Goal: Task Accomplishment & Management: Use online tool/utility

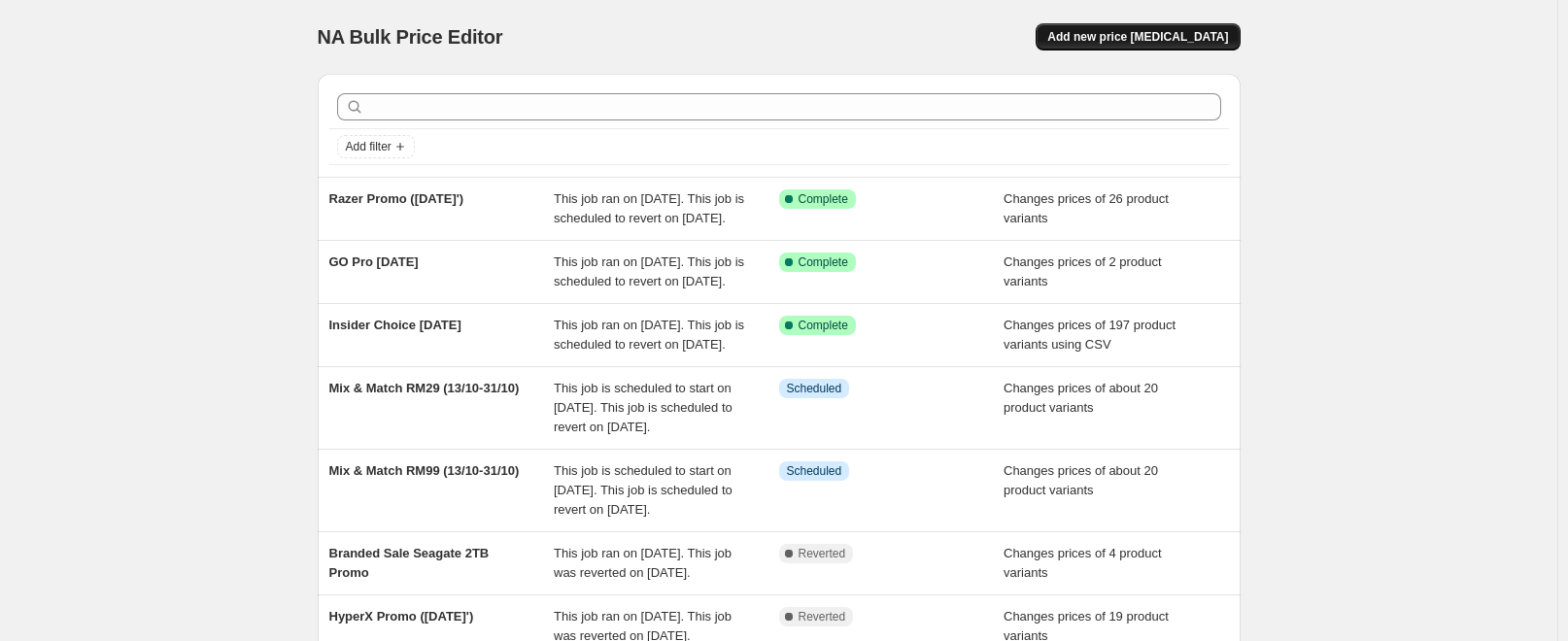
click at [1175, 38] on span "Add new price [MEDICAL_DATA]" at bounding box center [1138, 37] width 181 height 16
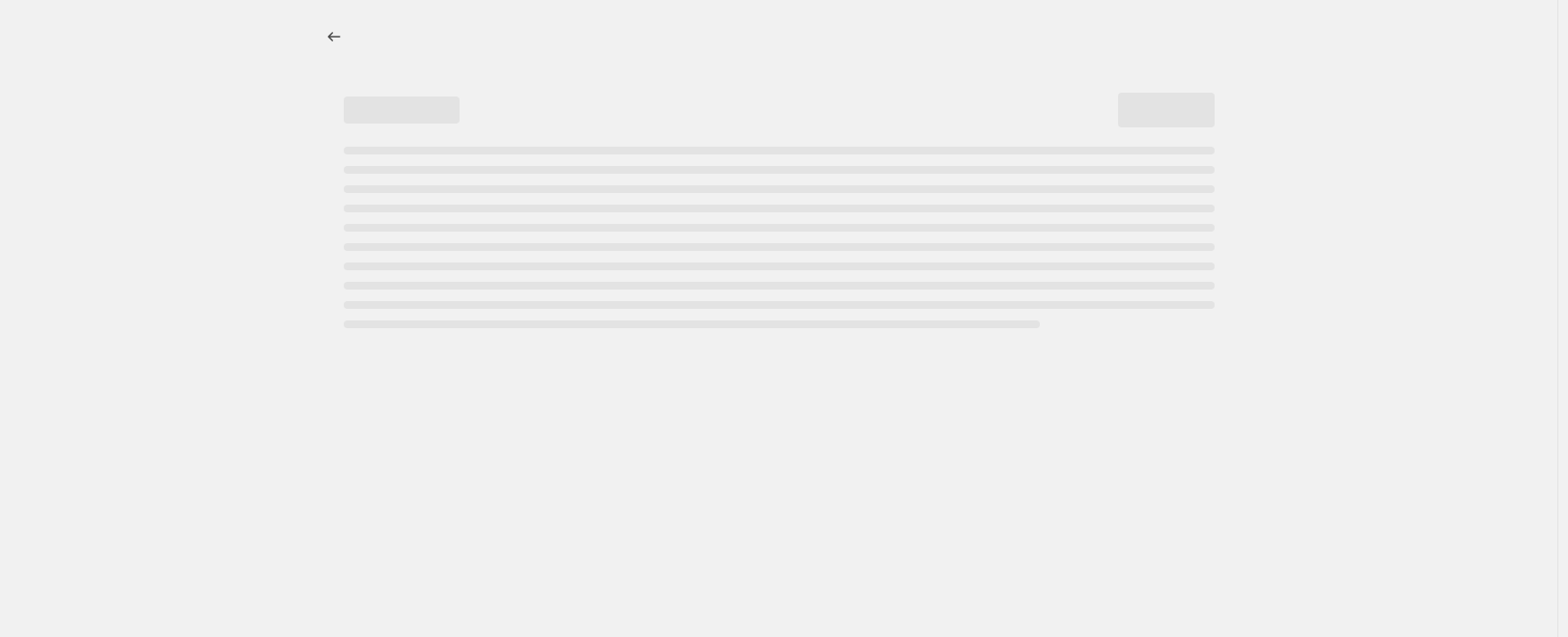
select select "percentage"
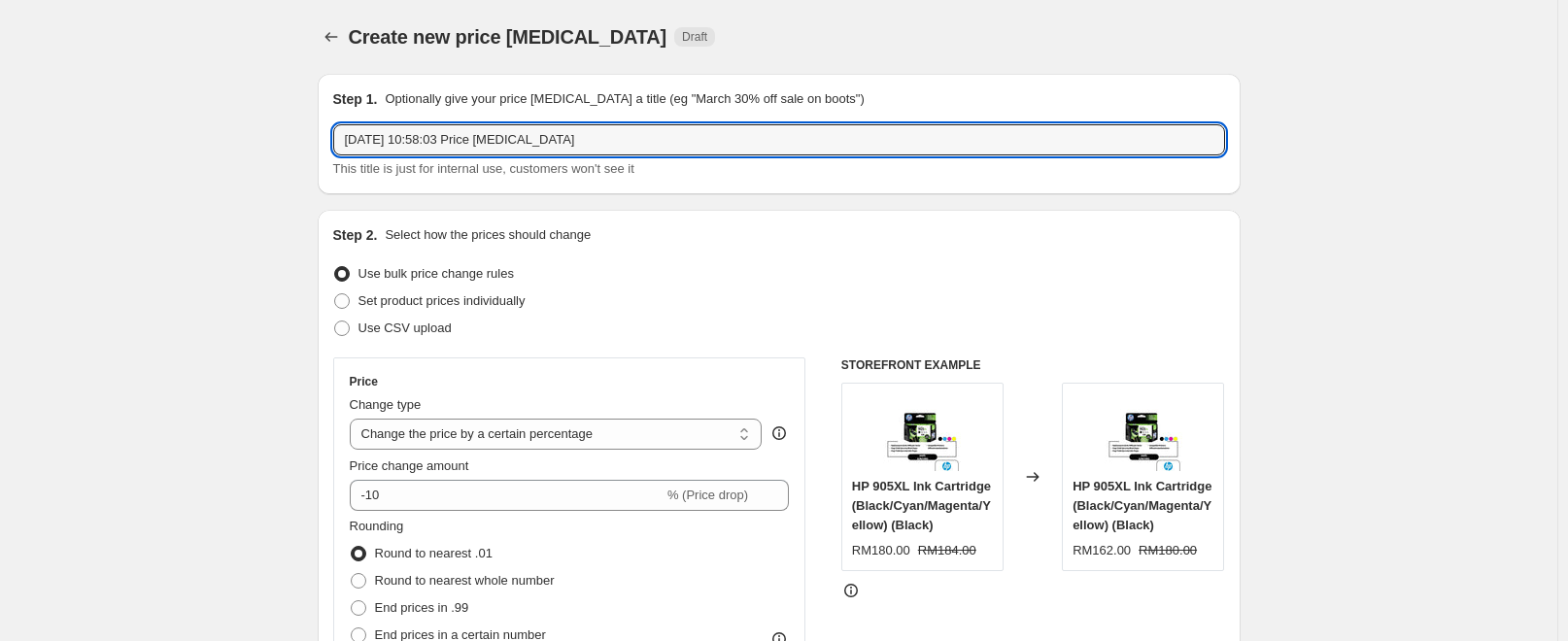
drag, startPoint x: 644, startPoint y: 149, endPoint x: 195, endPoint y: 172, distance: 449.6
type input "S"
type input "Steal Deals Anniversary Sale"
click at [396, 326] on span "Use CSV upload" at bounding box center [405, 328] width 93 height 15
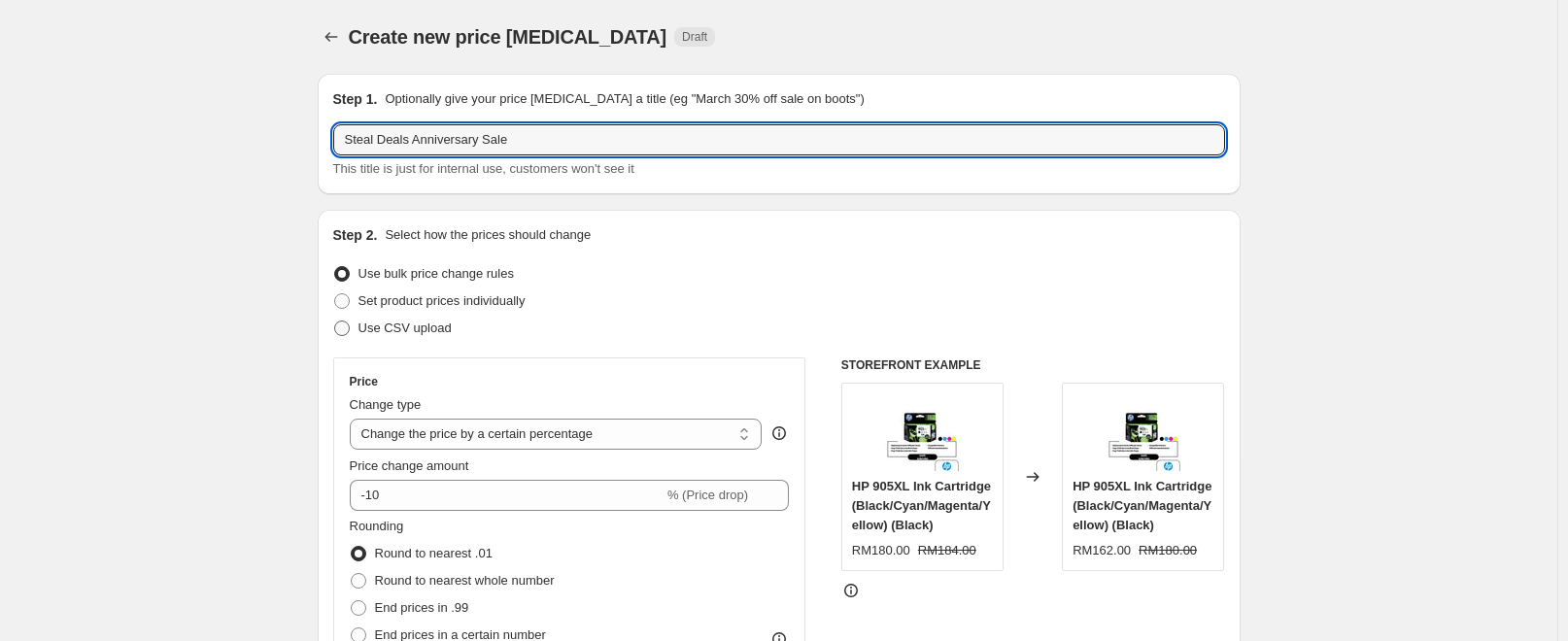
click at [335, 322] on input "Use CSV upload" at bounding box center [334, 321] width 1 height 1
radio input "true"
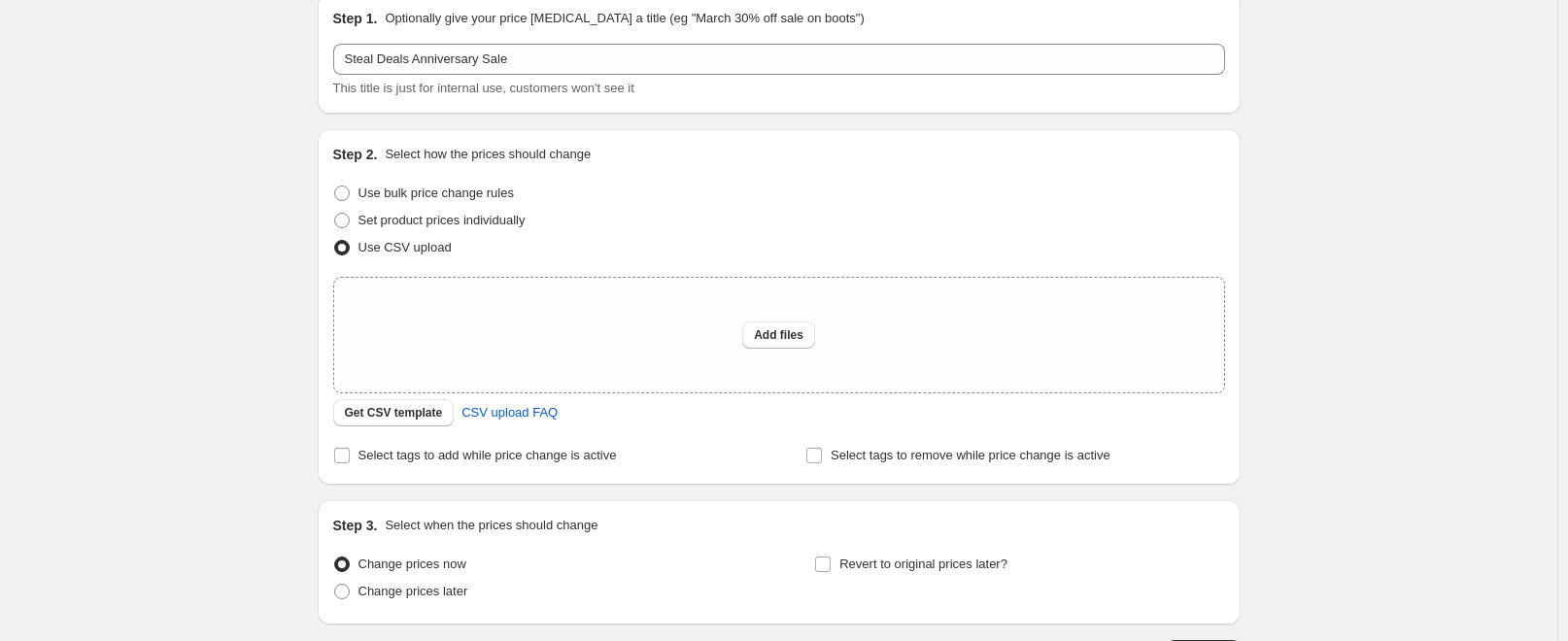
scroll to position [226, 0]
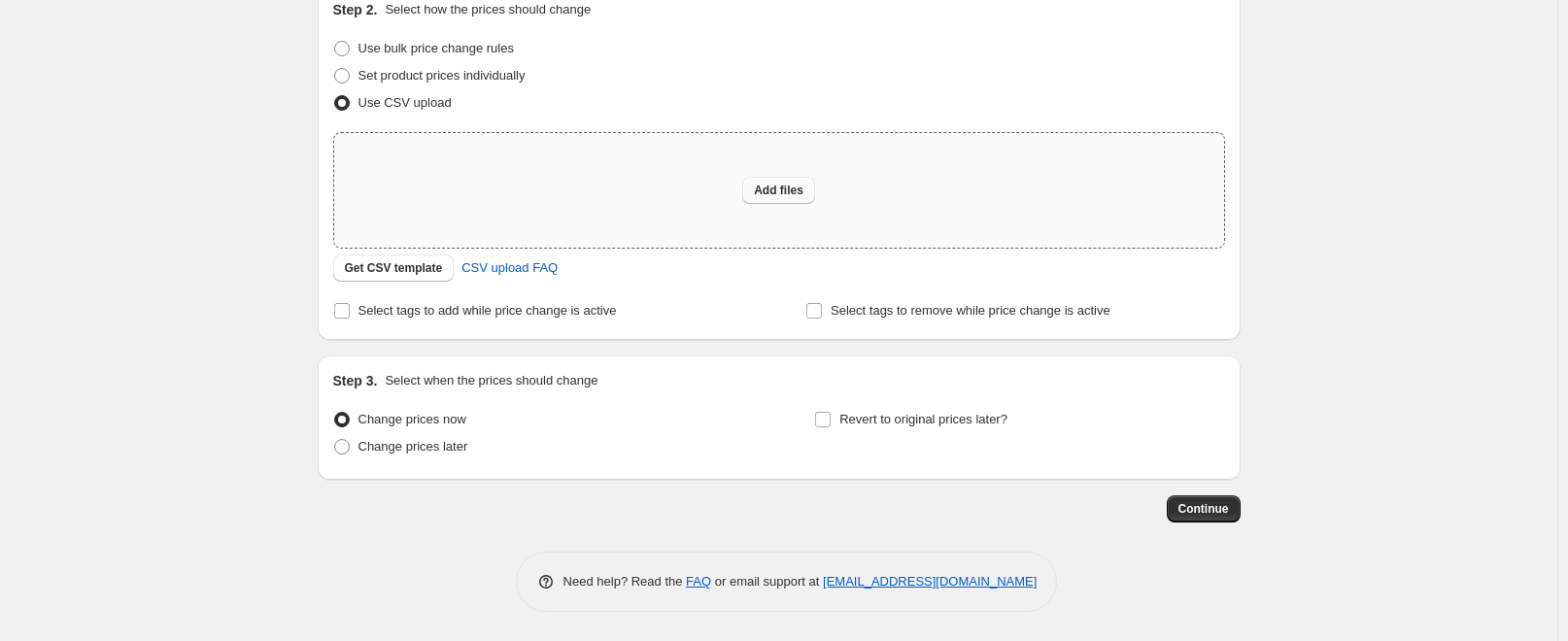
click at [781, 199] on button "Add files" at bounding box center [779, 190] width 73 height 27
type input "C:\fakepath\Shopify Steal Deals.csv"
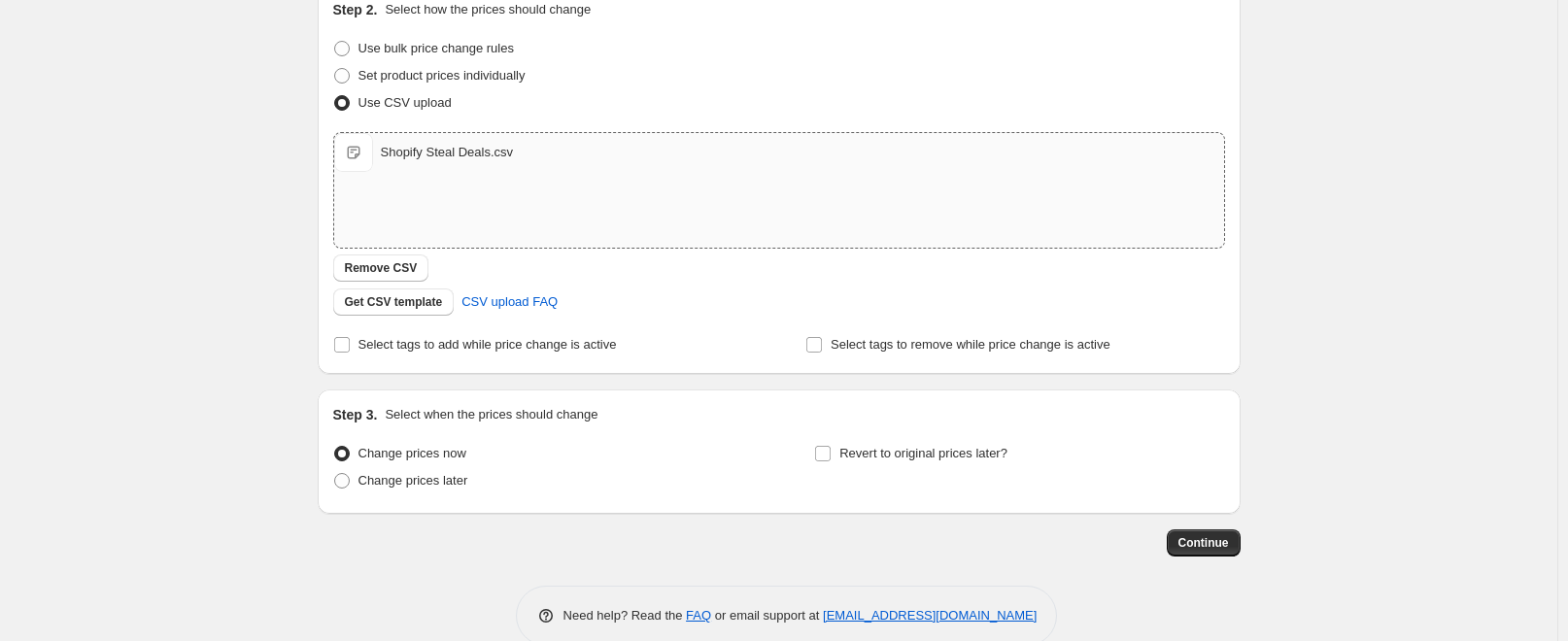
scroll to position [259, 0]
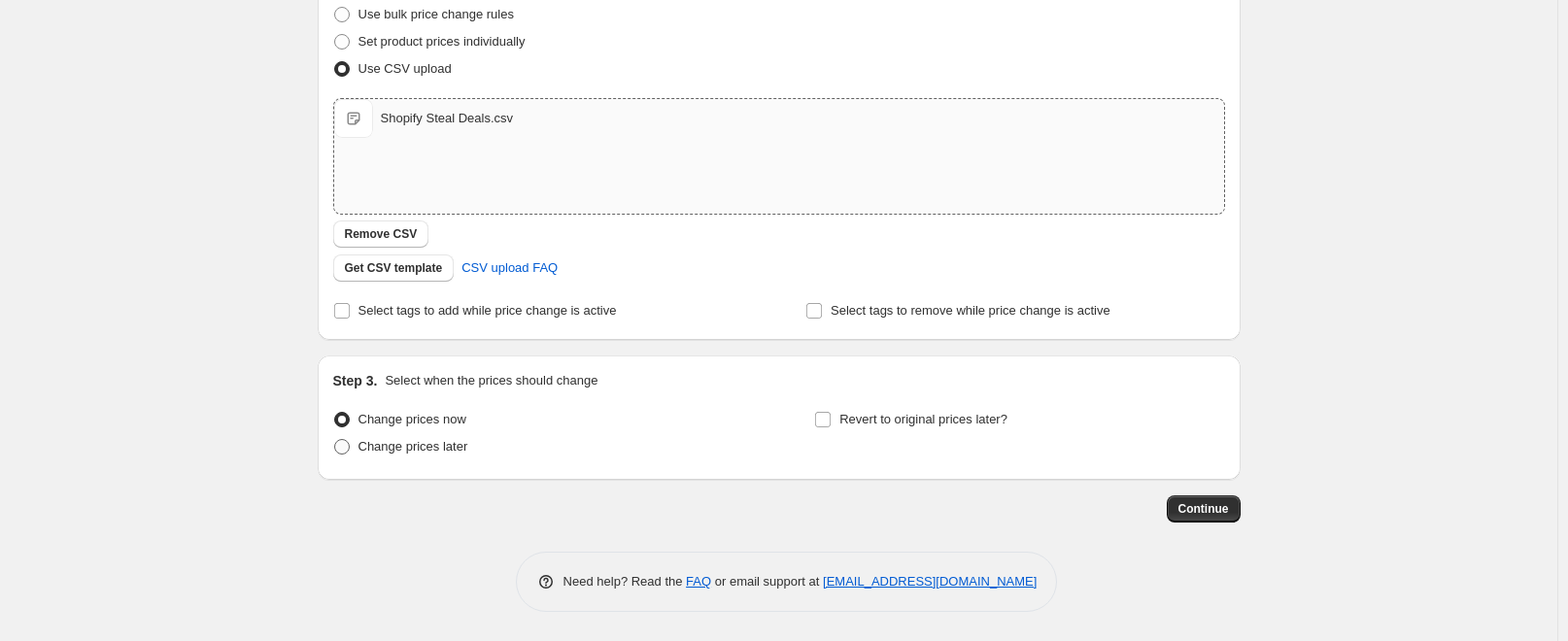
click at [406, 446] on span "Change prices later" at bounding box center [413, 446] width 110 height 15
click at [335, 440] on input "Change prices later" at bounding box center [334, 439] width 1 height 1
radio input "true"
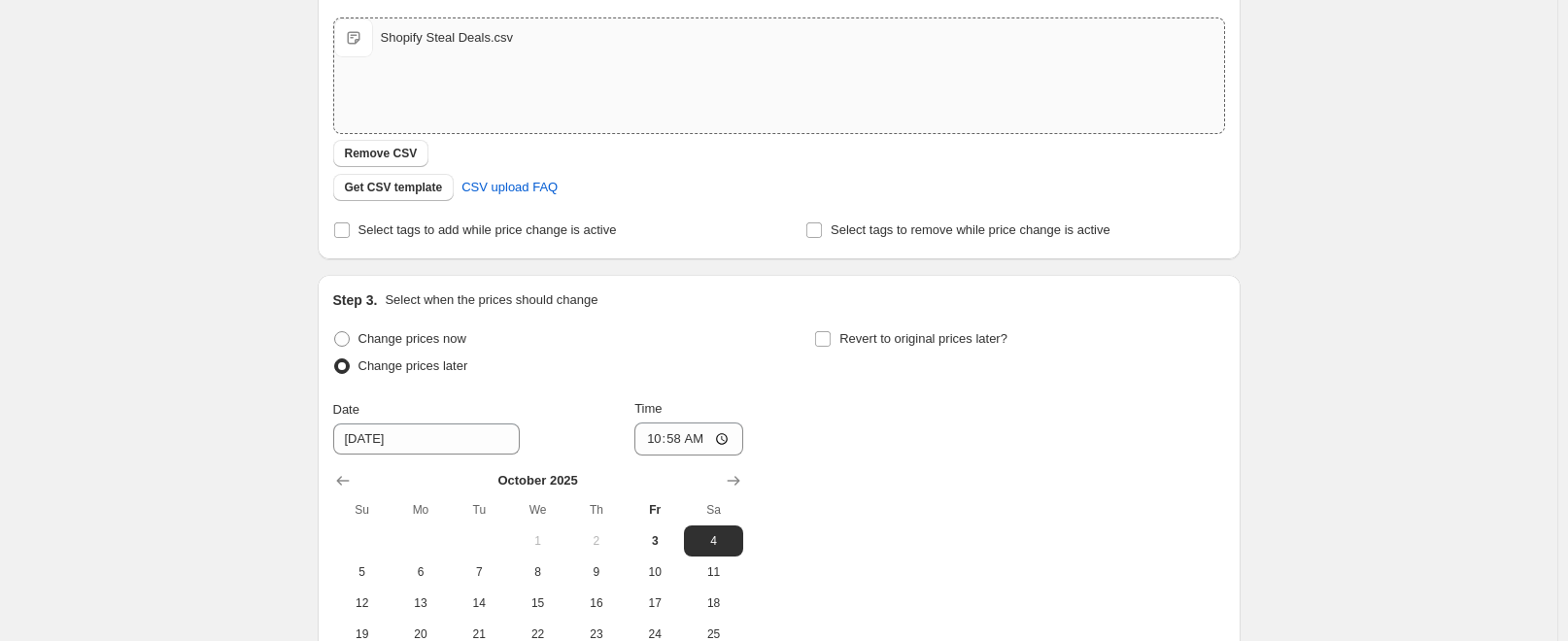
scroll to position [454, 0]
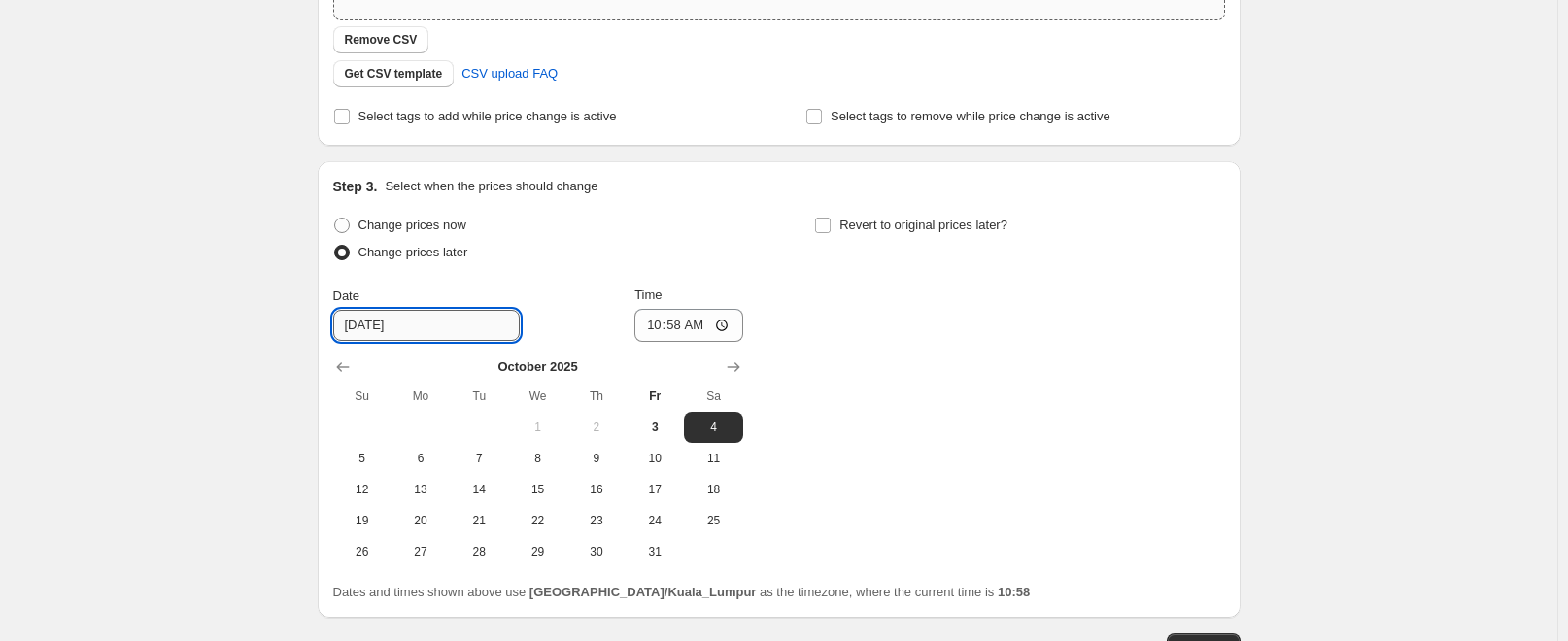
click at [404, 325] on input "10/4/2025" at bounding box center [426, 326] width 187 height 31
click at [421, 497] on span "13" at bounding box center [421, 490] width 43 height 16
type input "10/13/2025"
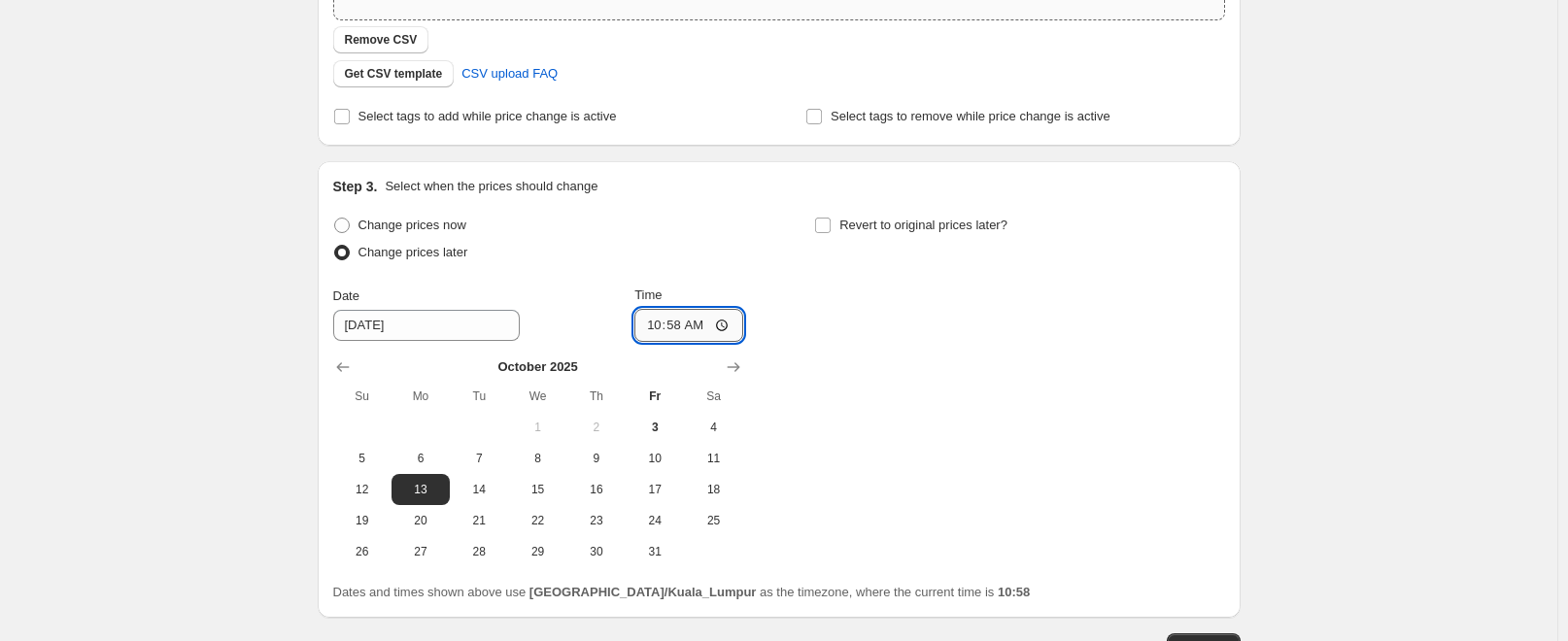
click at [657, 331] on input "10:58" at bounding box center [688, 326] width 109 height 33
type input "00:00"
click at [821, 231] on input "Revert to original prices later?" at bounding box center [823, 226] width 16 height 16
checkbox input "true"
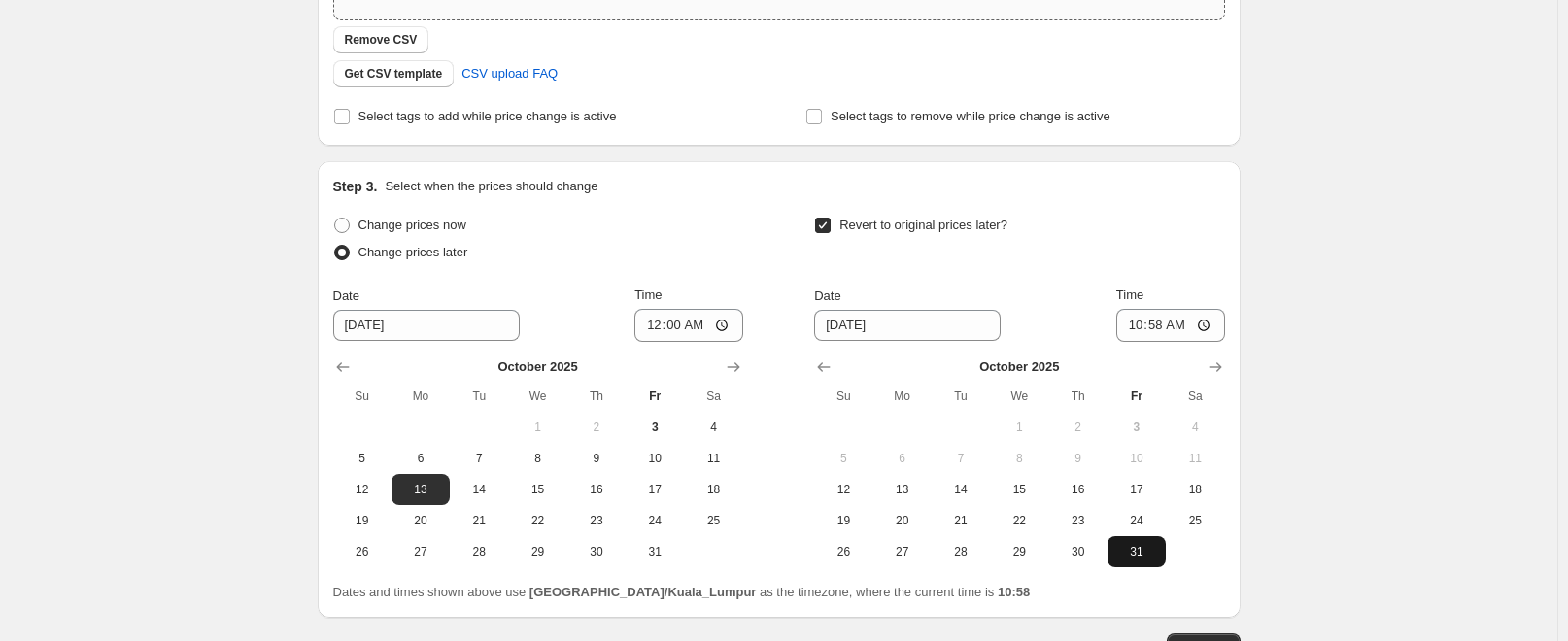
click at [1145, 553] on span "31" at bounding box center [1137, 552] width 43 height 16
type input "10/31/2025"
click at [1141, 330] on input "10:58" at bounding box center [1170, 326] width 109 height 33
type input "23:59"
click at [1295, 354] on div "Create new price change job. This page is ready Create new price change job Dra…" at bounding box center [779, 163] width 1558 height 1233
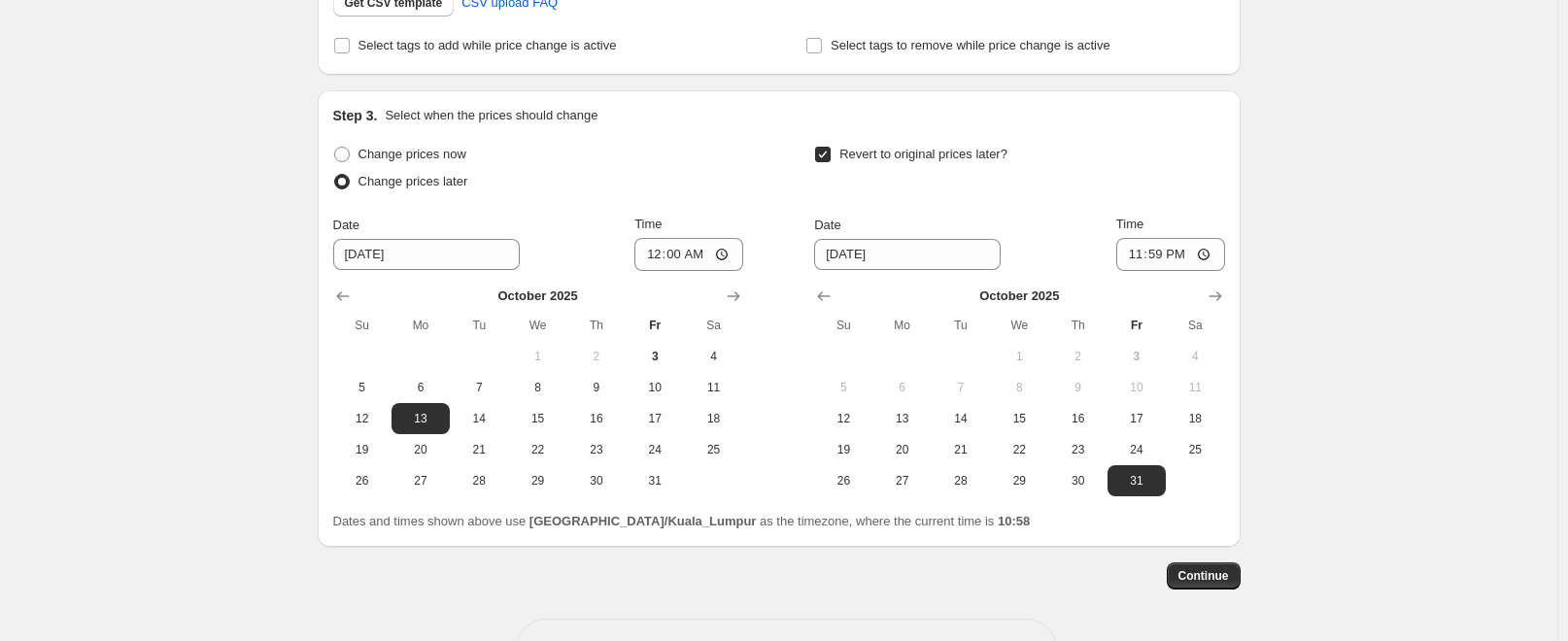
scroll to position [592, 0]
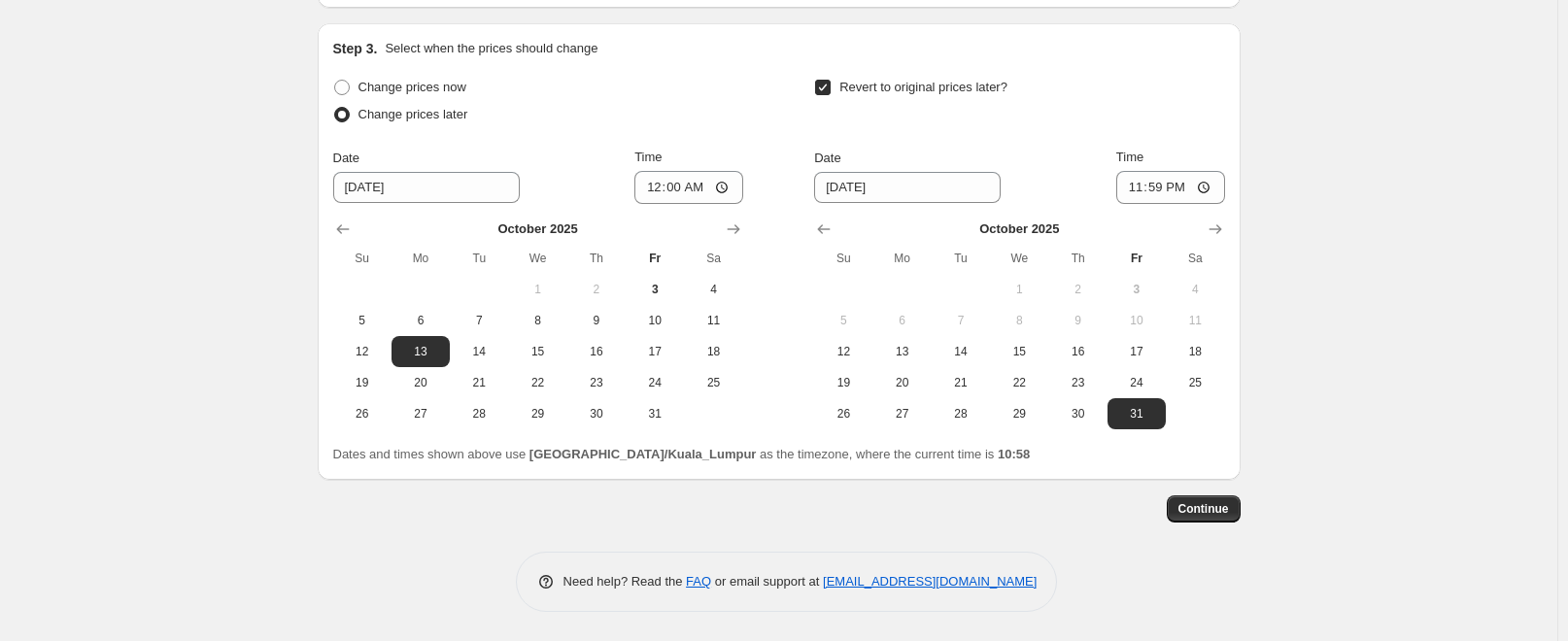
drag, startPoint x: 1222, startPoint y: 507, endPoint x: 1402, endPoint y: 407, distance: 205.9
click at [1402, 407] on div "Create new price change job. This page is ready Create new price change job Dra…" at bounding box center [779, 25] width 1558 height 1233
click at [1222, 508] on span "Continue" at bounding box center [1204, 509] width 50 height 16
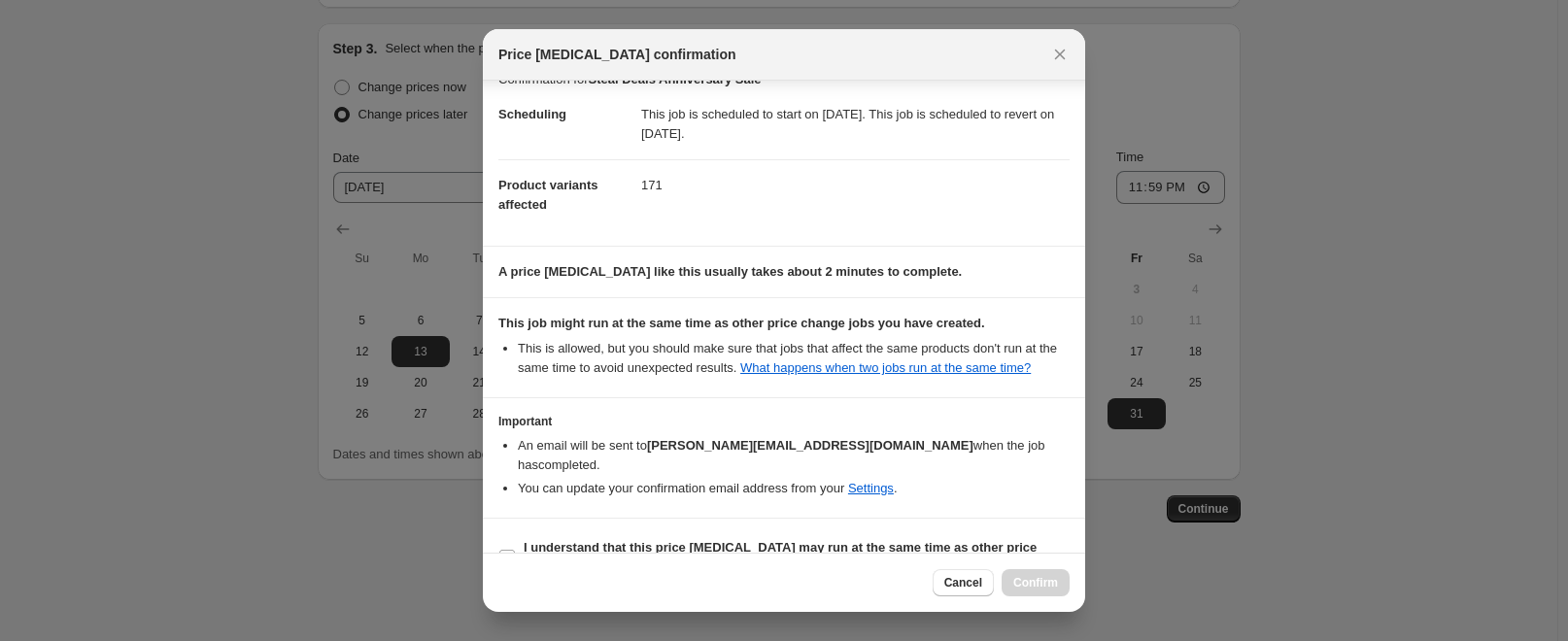
scroll to position [50, 0]
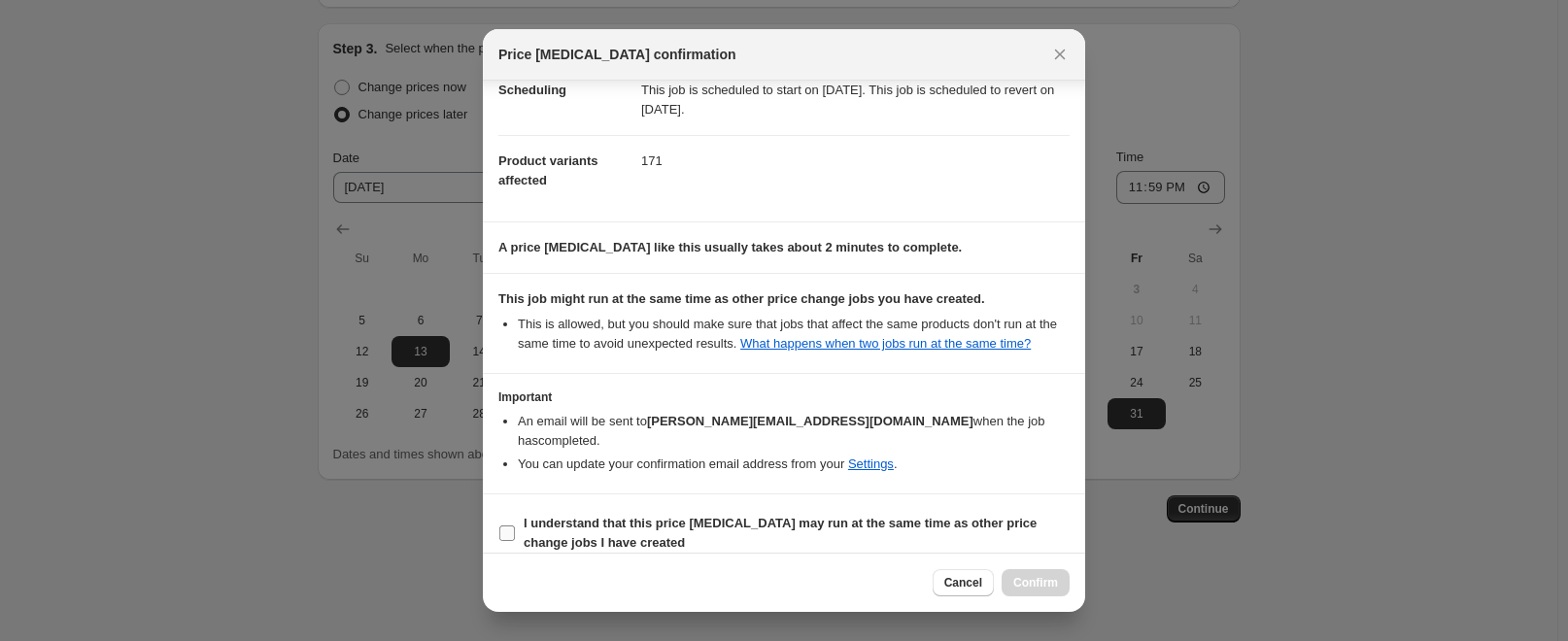
click at [514, 525] on input "I understand that this price change job may run at the same time as other price…" at bounding box center [508, 533] width 16 height 16
checkbox input "true"
click at [1033, 590] on span "Confirm" at bounding box center [1036, 583] width 45 height 16
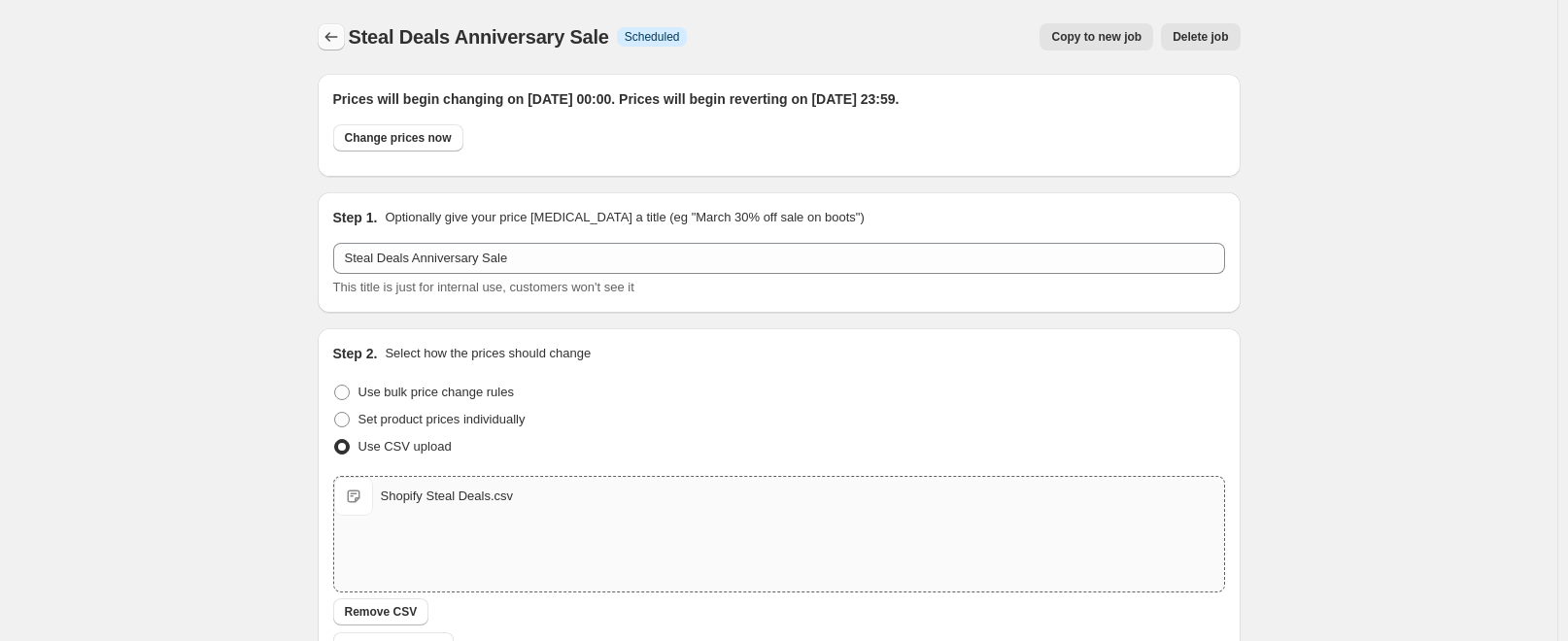
click at [340, 36] on icon "Price change jobs" at bounding box center [332, 37] width 20 height 20
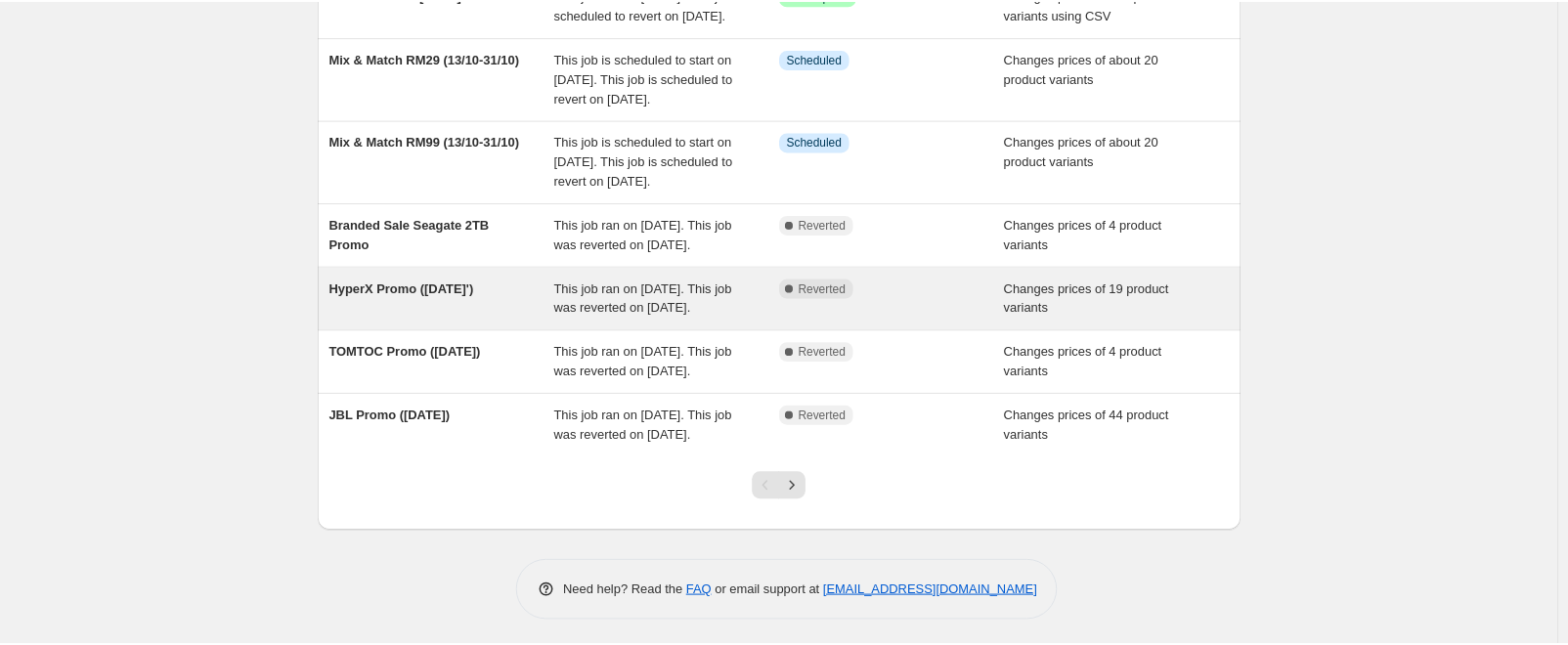
scroll to position [293, 0]
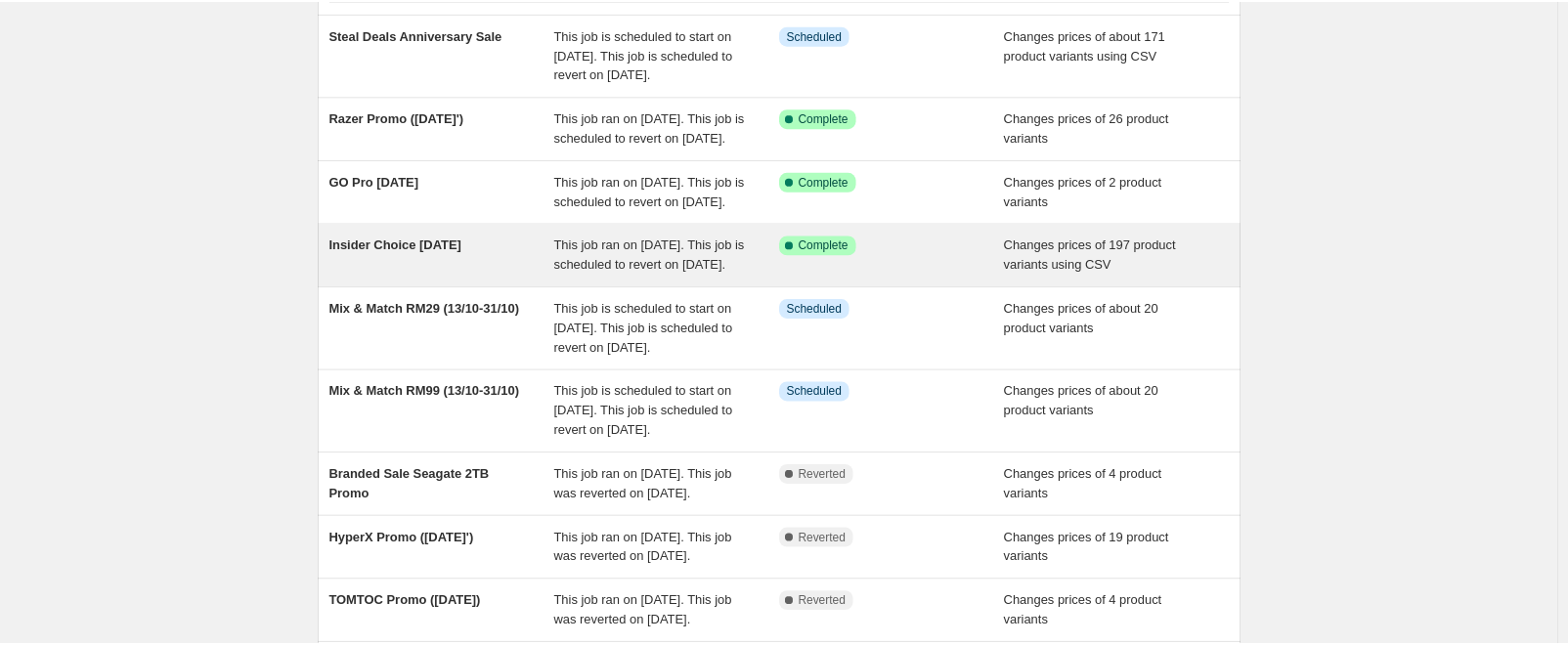
scroll to position [98, 0]
